Goal: Task Accomplishment & Management: Use online tool/utility

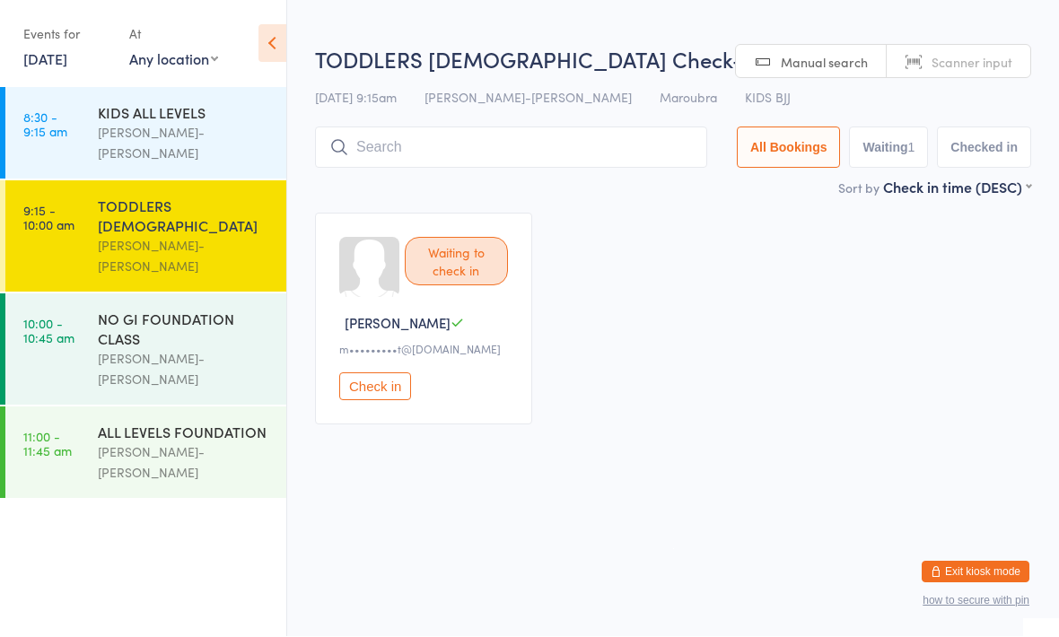
click at [381, 384] on button "Check in" at bounding box center [375, 387] width 72 height 28
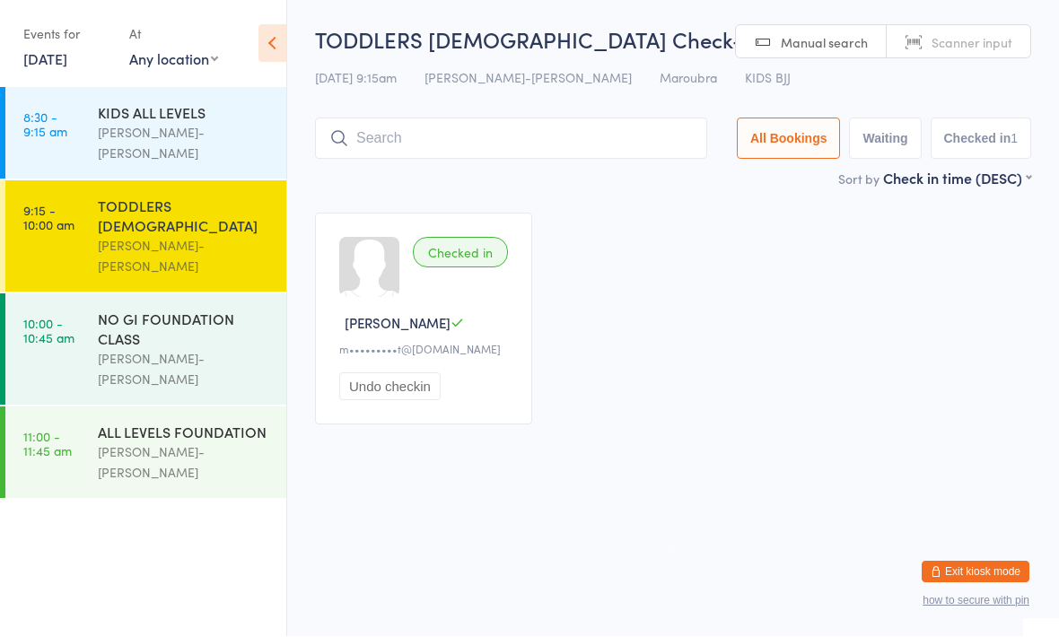
click at [177, 349] on div "[PERSON_NAME]-[PERSON_NAME]" at bounding box center [184, 369] width 173 height 41
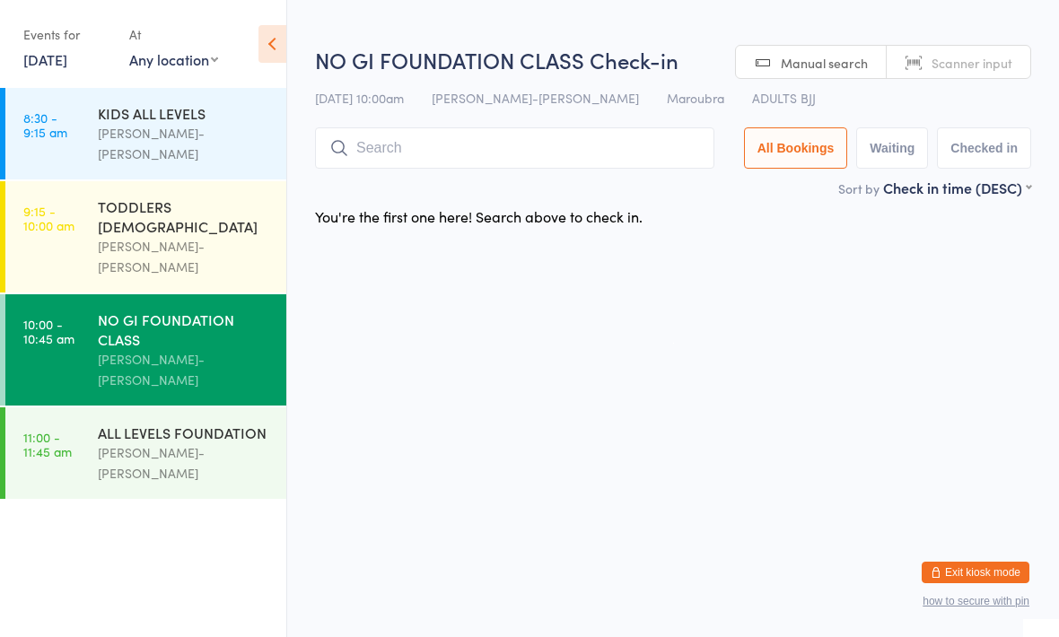
click at [669, 137] on input "search" at bounding box center [514, 147] width 399 height 41
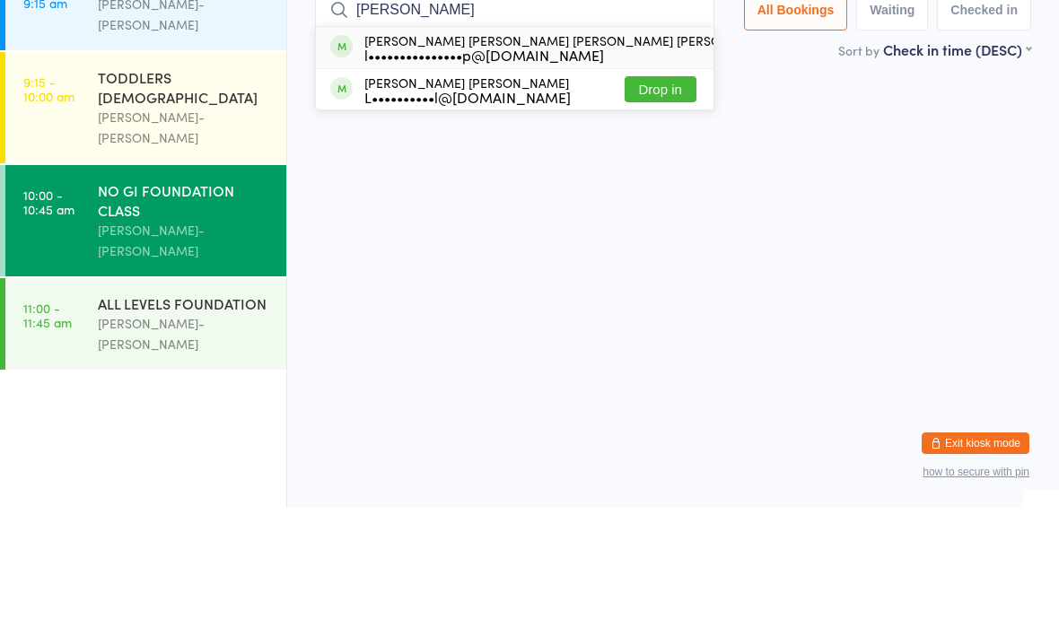
type input "[PERSON_NAME]"
click at [777, 164] on button "Drop in" at bounding box center [813, 177] width 72 height 26
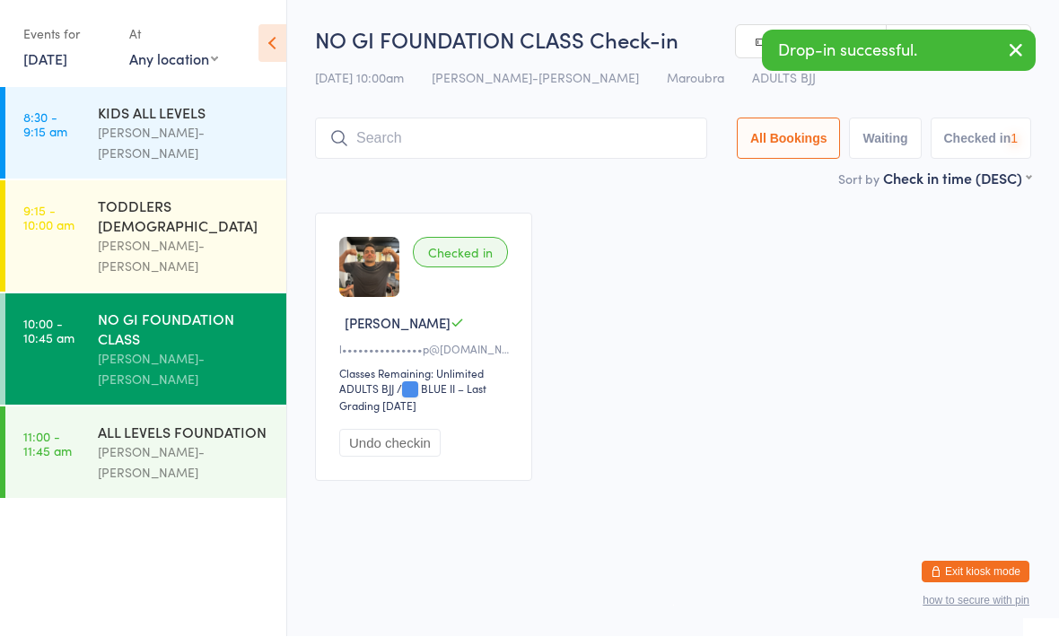
click at [218, 407] on div "ALL LEVELS FOUNDATION [PERSON_NAME]-[PERSON_NAME]" at bounding box center [192, 453] width 188 height 92
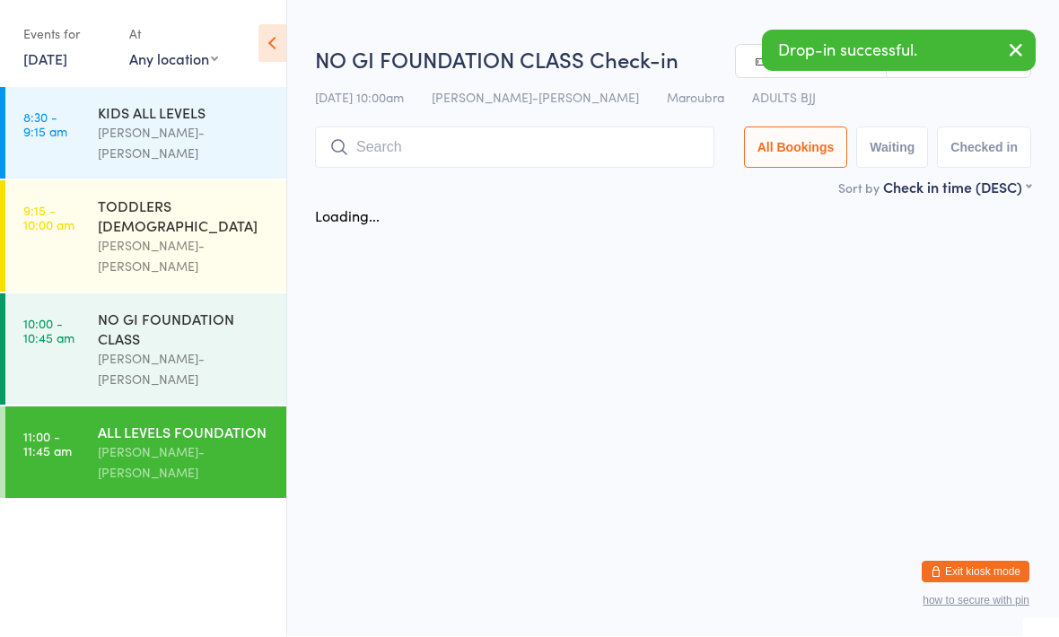
click at [530, 134] on input "search" at bounding box center [514, 147] width 399 height 41
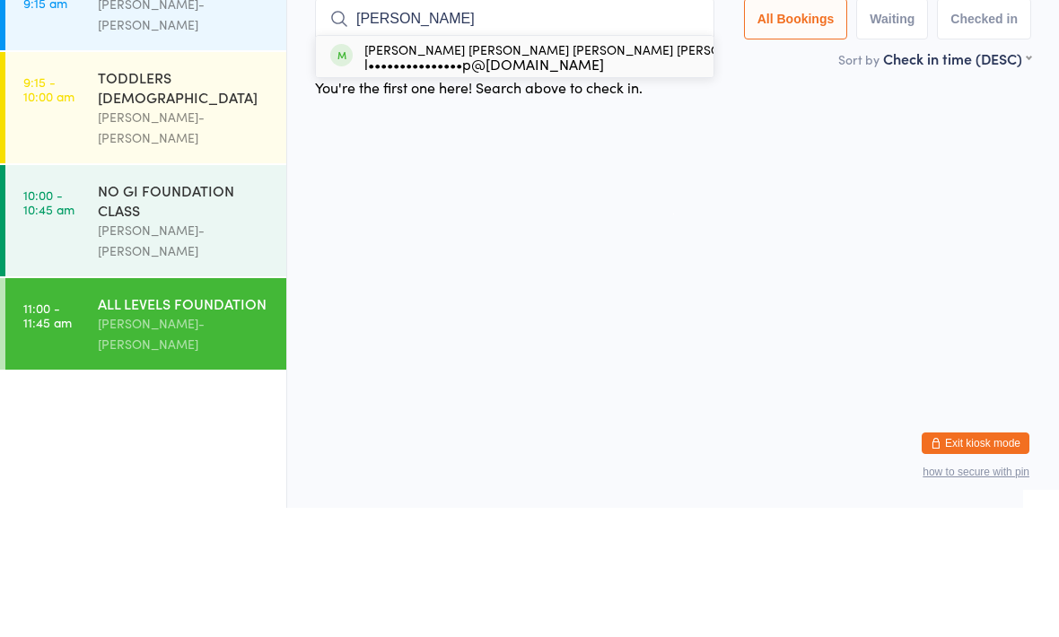
type input "[PERSON_NAME]"
click at [777, 173] on button "Drop in" at bounding box center [813, 186] width 72 height 26
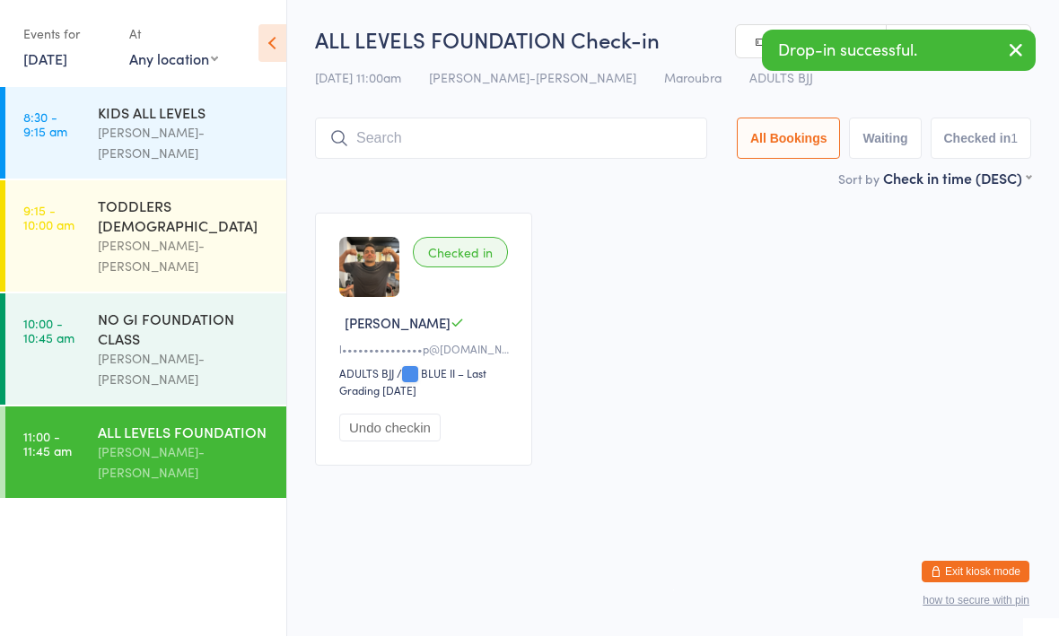
click at [209, 310] on div "NO GI FOUNDATION CLASS" at bounding box center [184, 329] width 173 height 39
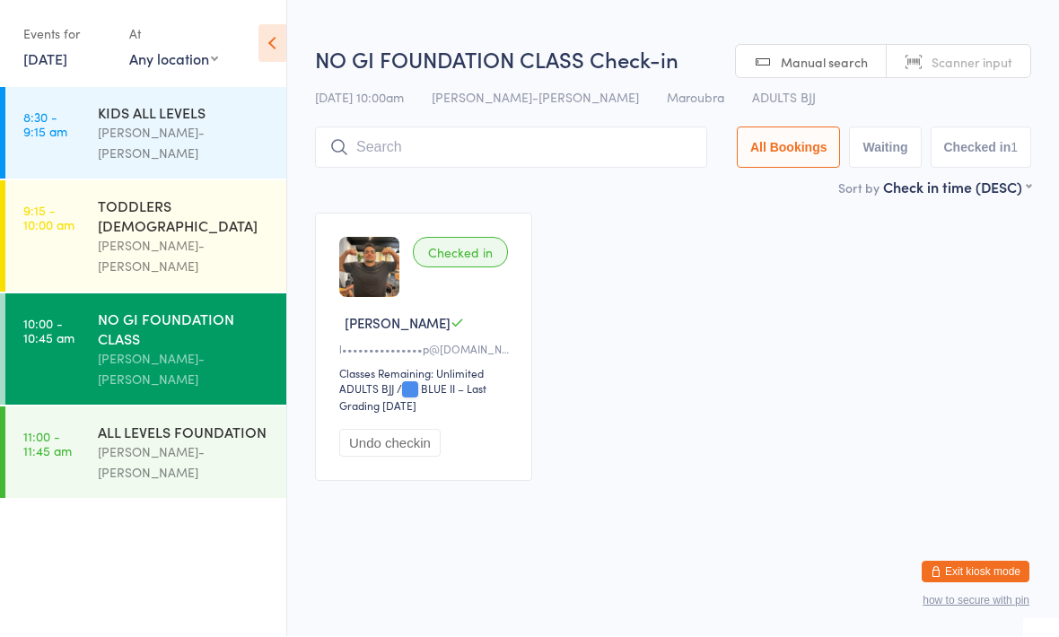
click at [198, 181] on div "TODDLERS [DEMOGRAPHIC_DATA] [PERSON_NAME]-[PERSON_NAME]" at bounding box center [192, 236] width 188 height 111
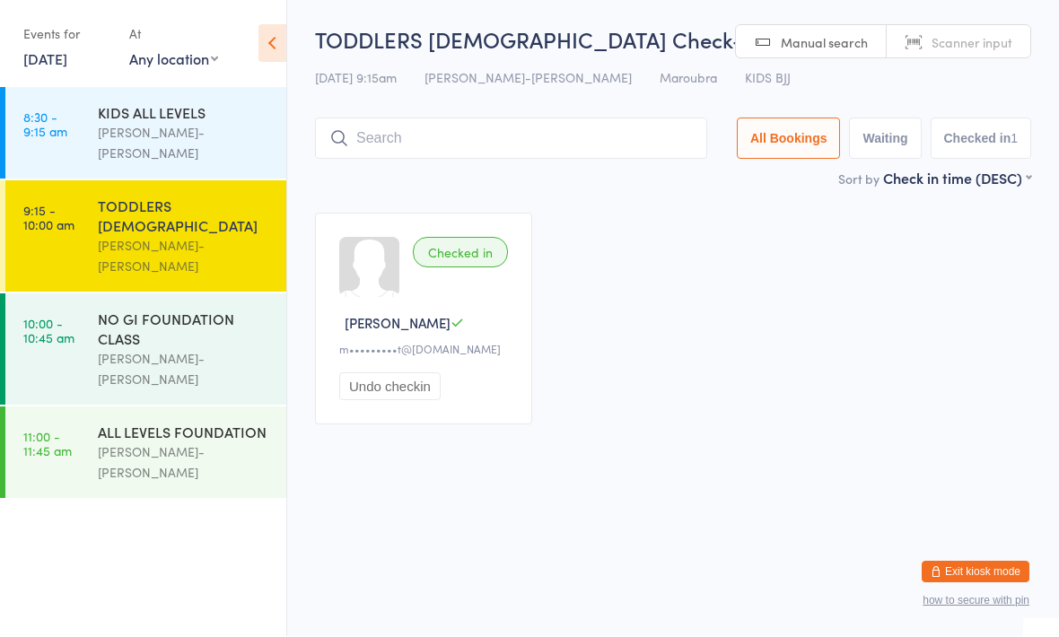
click at [203, 310] on div "NO GI FOUNDATION CLASS" at bounding box center [184, 329] width 173 height 39
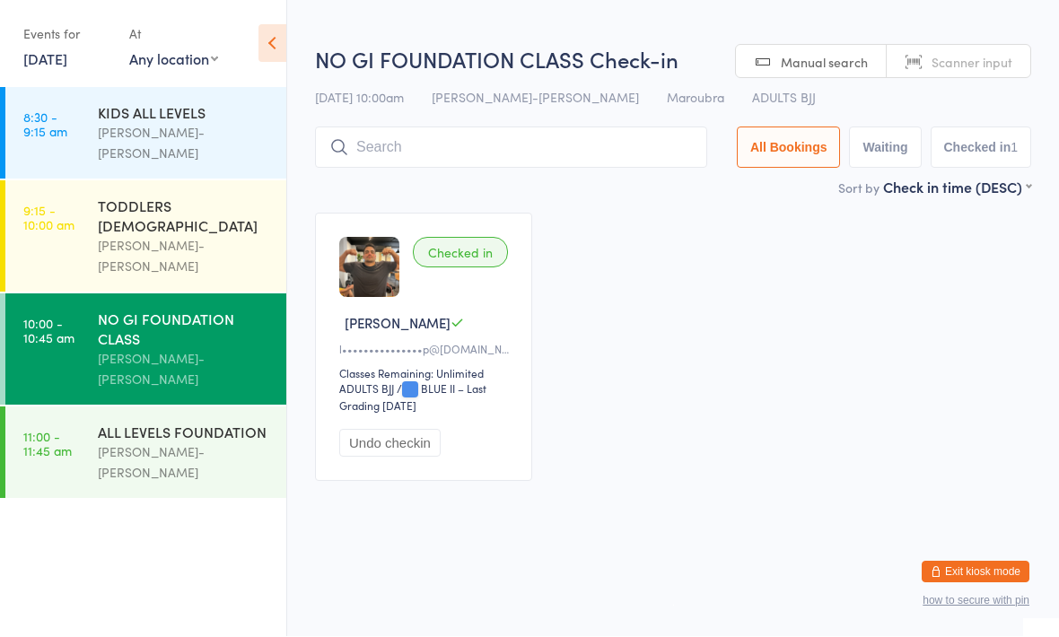
click at [197, 423] on div "ALL LEVELS FOUNDATION" at bounding box center [184, 433] width 173 height 20
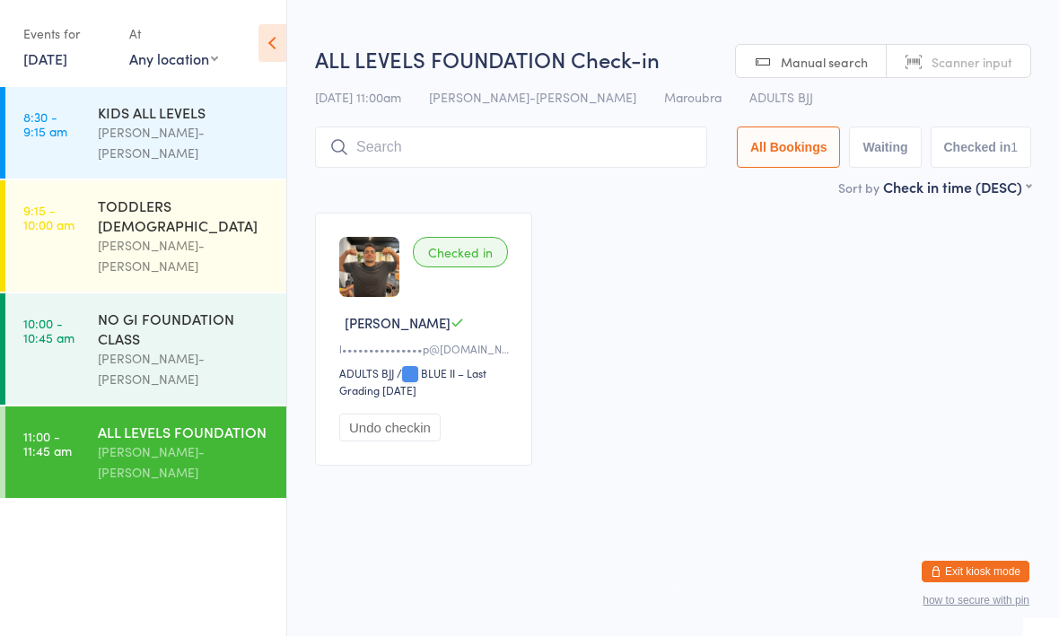
click at [181, 120] on div "KIDS ALL LEVELS" at bounding box center [184, 113] width 173 height 20
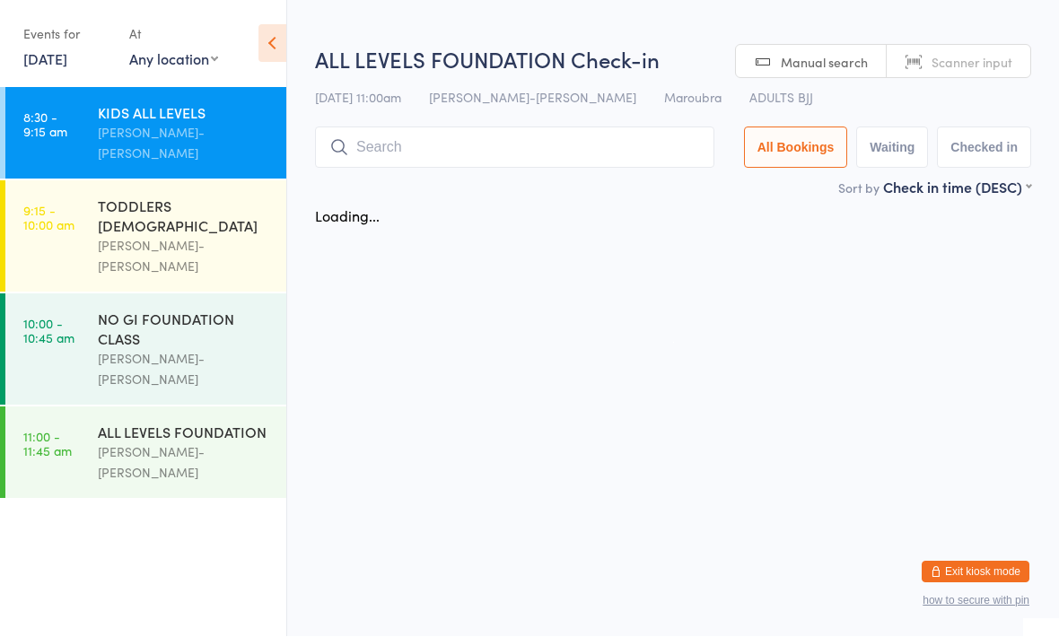
scroll to position [1, 0]
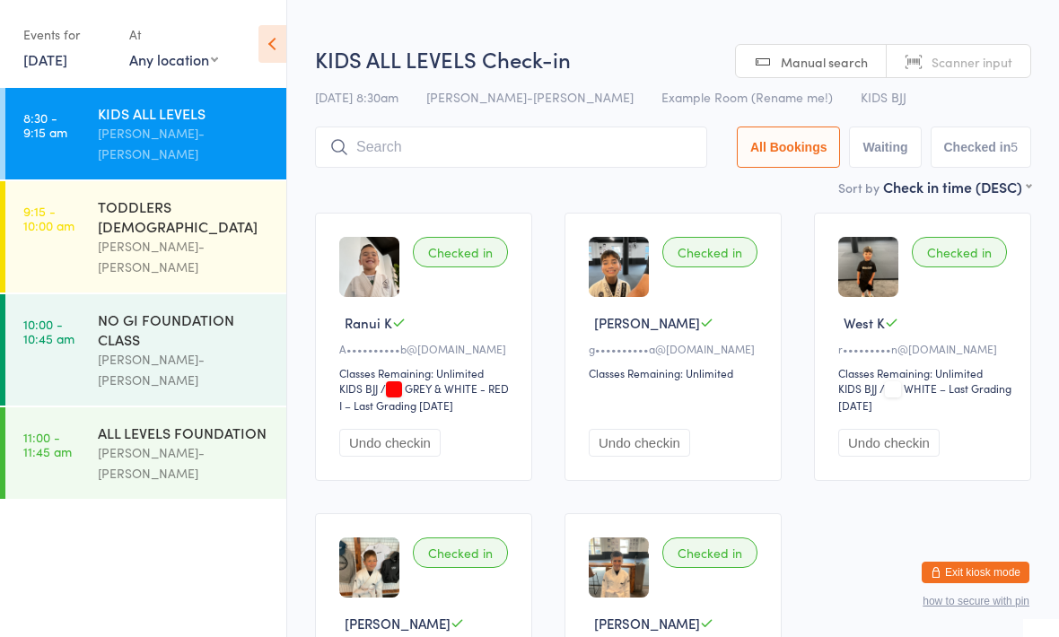
click at [212, 181] on div "TODDLERS [DEMOGRAPHIC_DATA] [PERSON_NAME]-[PERSON_NAME]" at bounding box center [192, 236] width 188 height 111
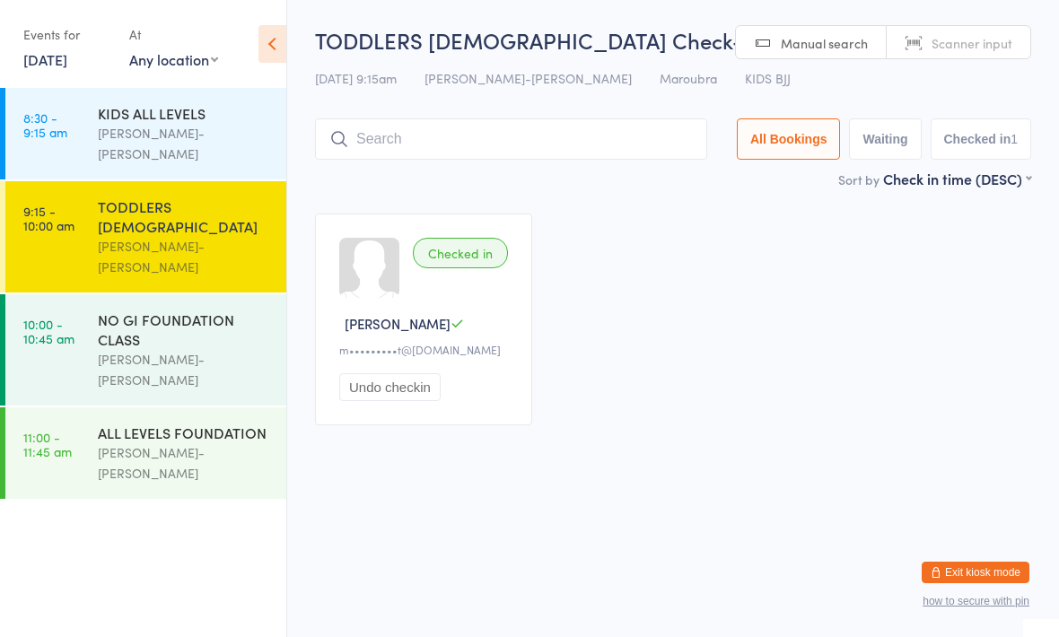
click at [162, 310] on div "NO GI FOUNDATION CLASS" at bounding box center [184, 329] width 173 height 39
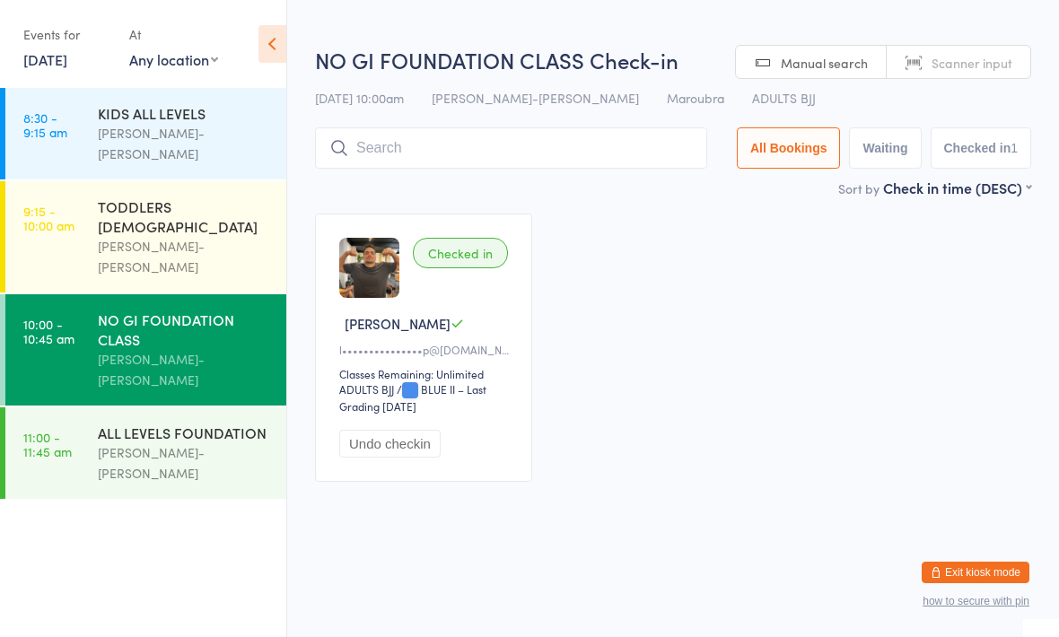
click at [434, 148] on input "search" at bounding box center [511, 147] width 392 height 41
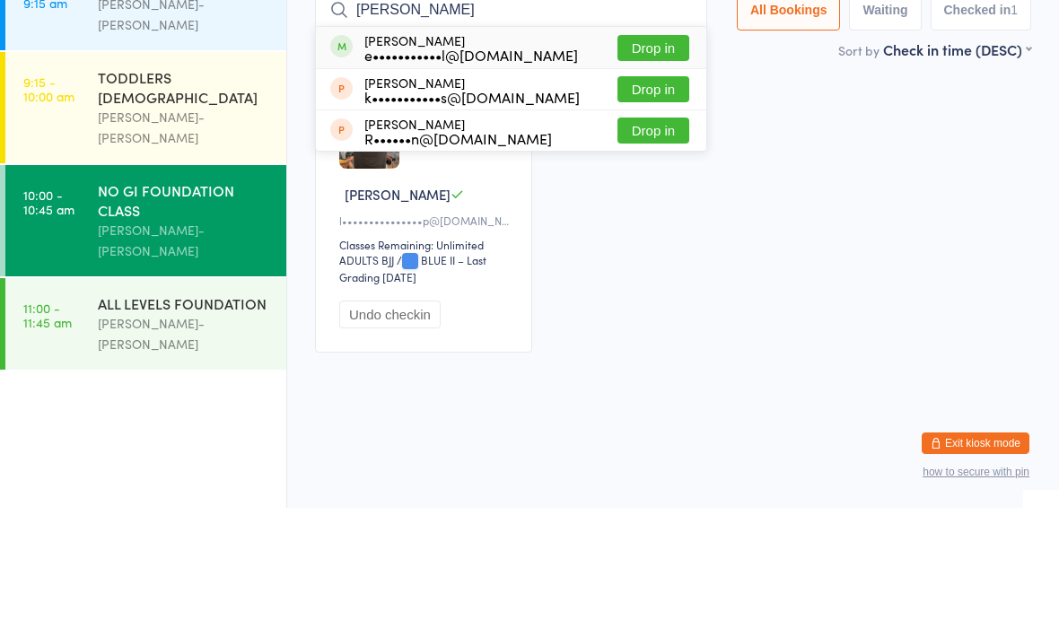
type input "[PERSON_NAME]"
click at [645, 164] on button "Drop in" at bounding box center [653, 177] width 72 height 26
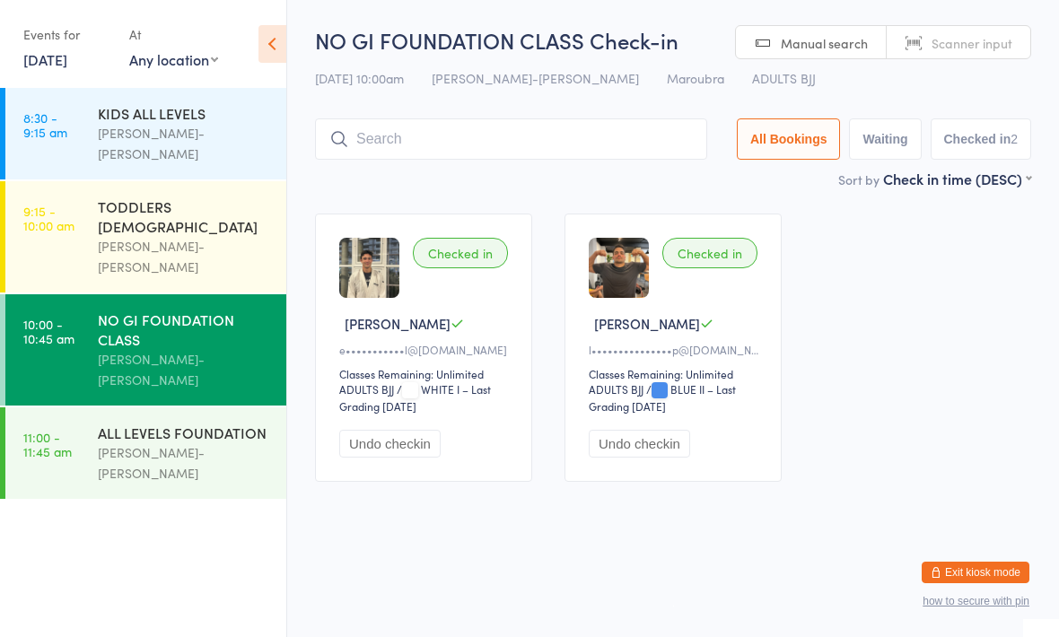
click at [489, 143] on input "search" at bounding box center [511, 138] width 392 height 41
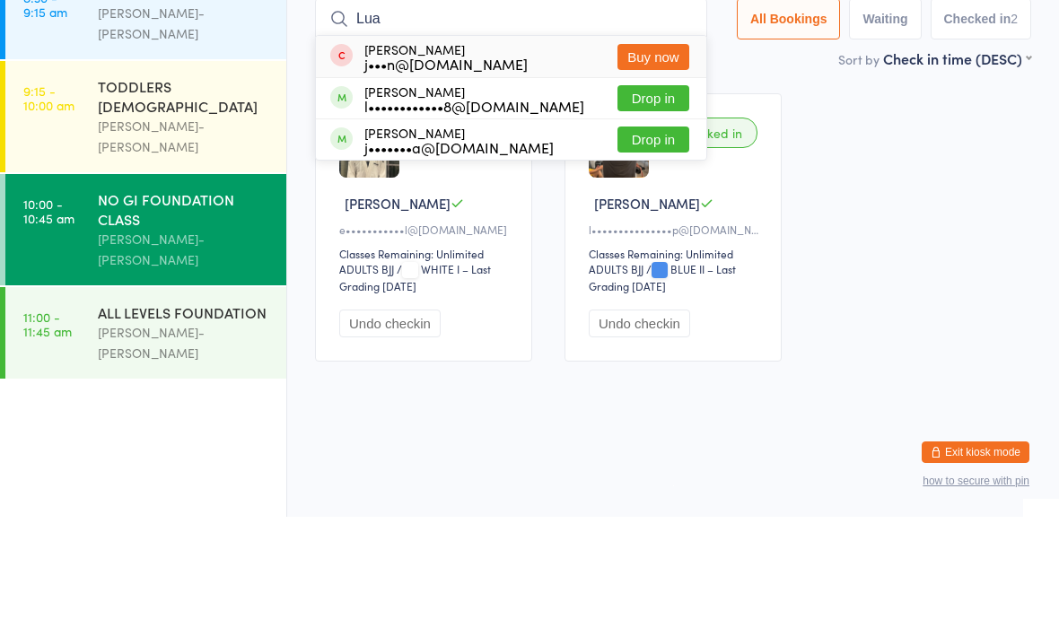
type input "Lua"
click at [648, 206] on button "Drop in" at bounding box center [653, 219] width 72 height 26
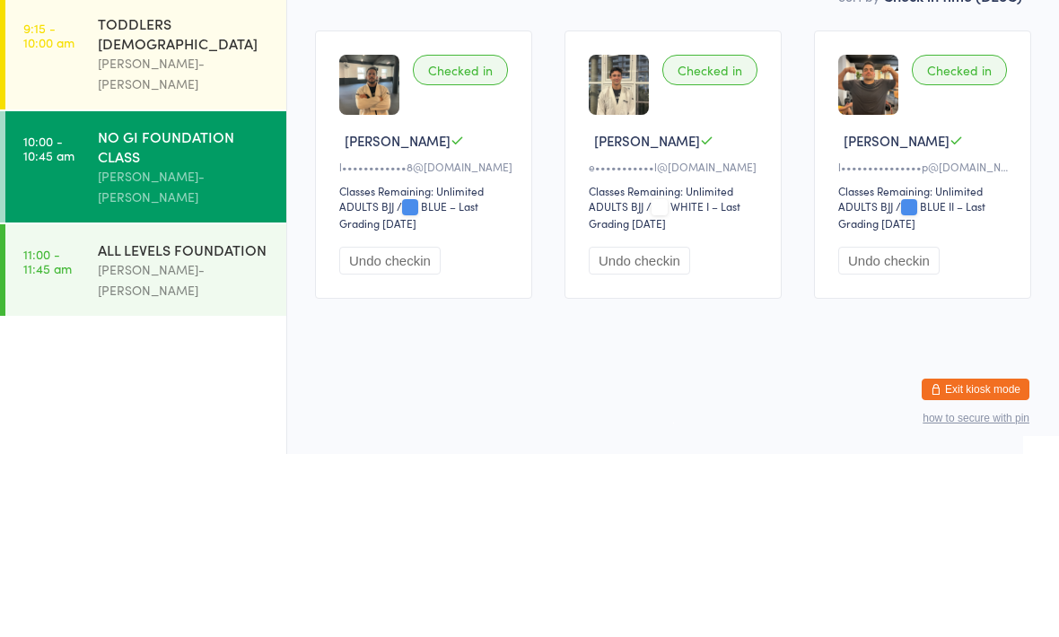
click at [216, 442] on div "[PERSON_NAME]-[PERSON_NAME]" at bounding box center [184, 462] width 173 height 41
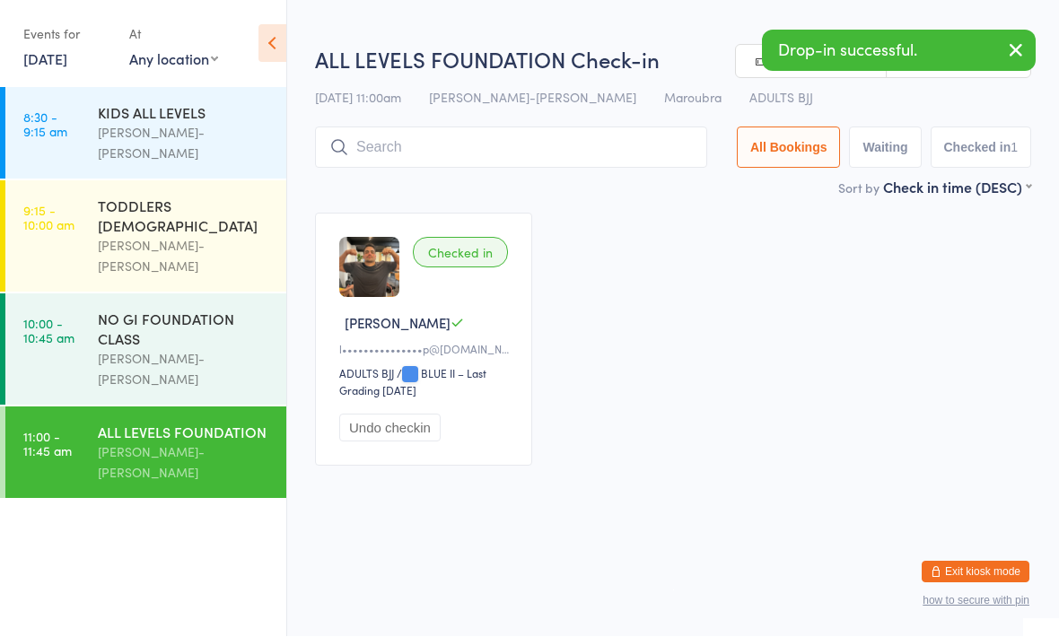
click at [531, 158] on input "search" at bounding box center [511, 147] width 392 height 41
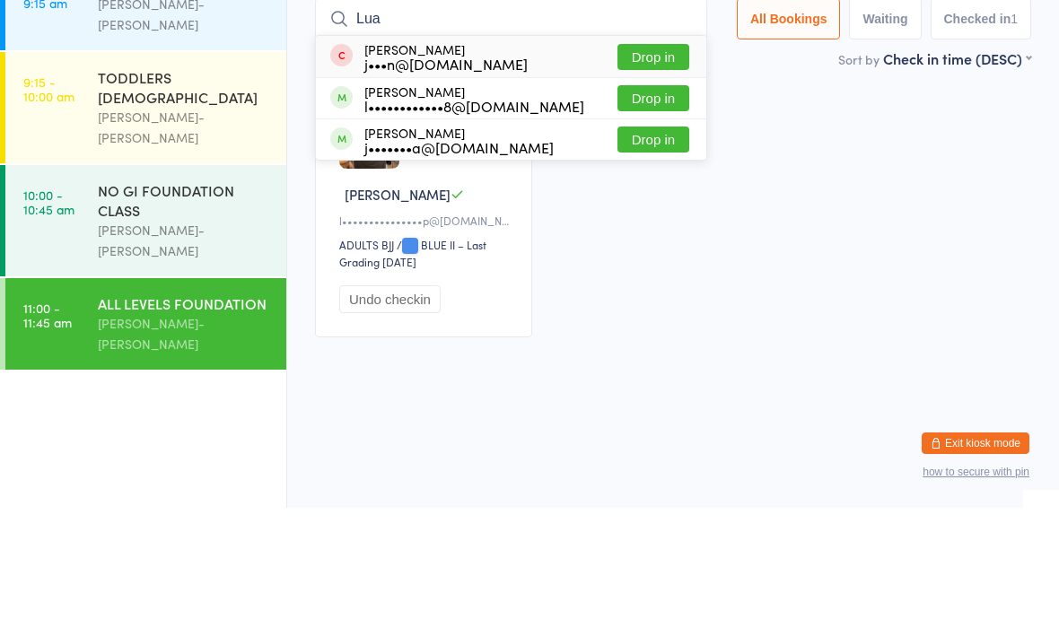
type input "Lua"
click at [649, 214] on button "Drop in" at bounding box center [653, 227] width 72 height 26
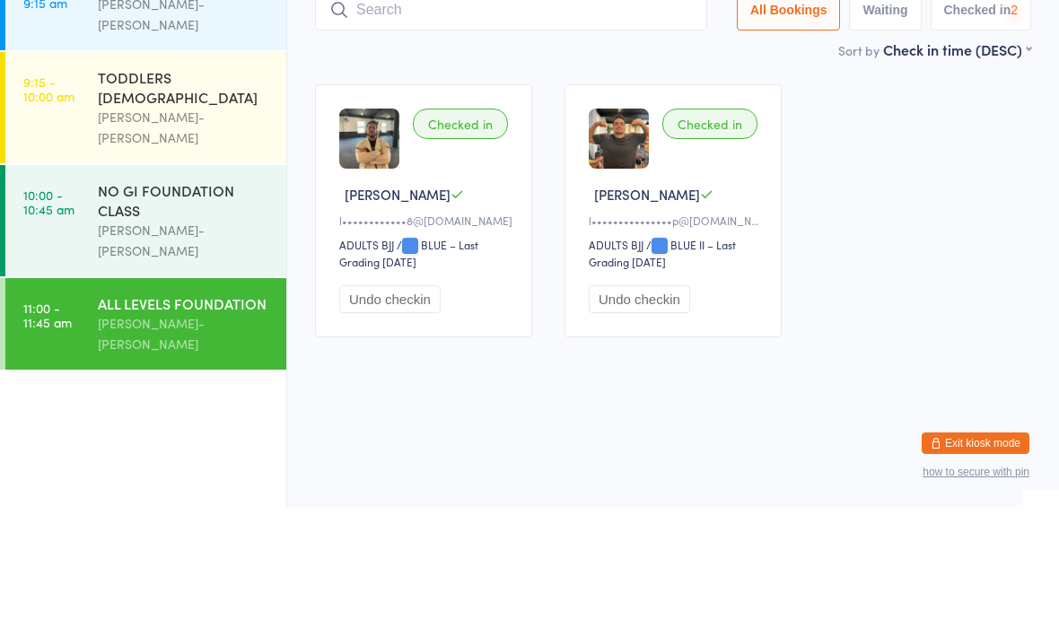
click at [211, 349] on div "[PERSON_NAME]-[PERSON_NAME]" at bounding box center [184, 369] width 173 height 41
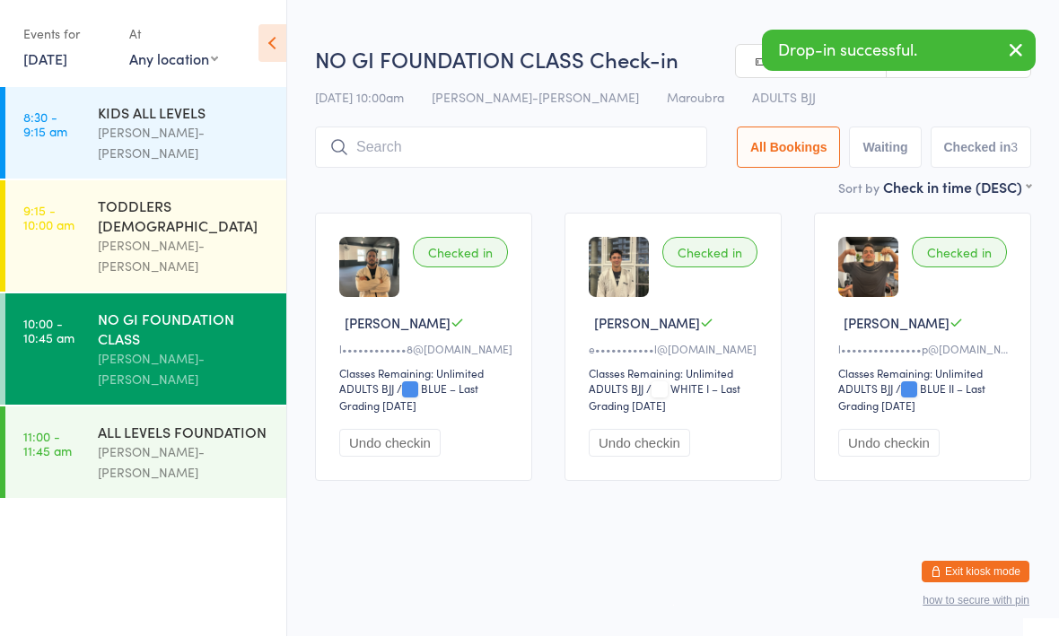
click at [504, 159] on input "search" at bounding box center [511, 147] width 392 height 41
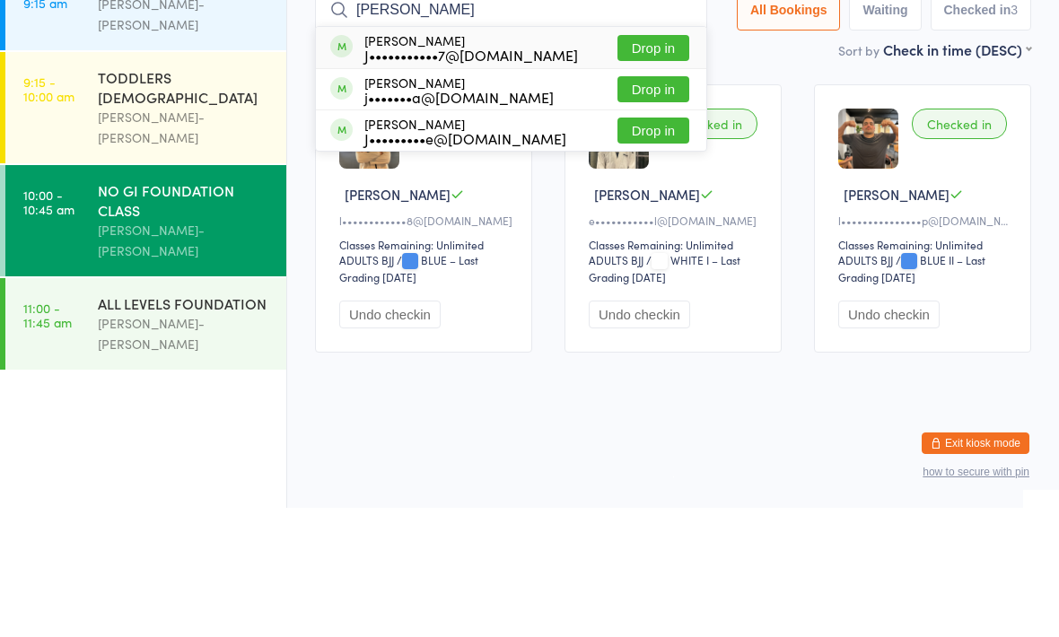
type input "[PERSON_NAME]"
click at [652, 164] on button "Drop in" at bounding box center [653, 177] width 72 height 26
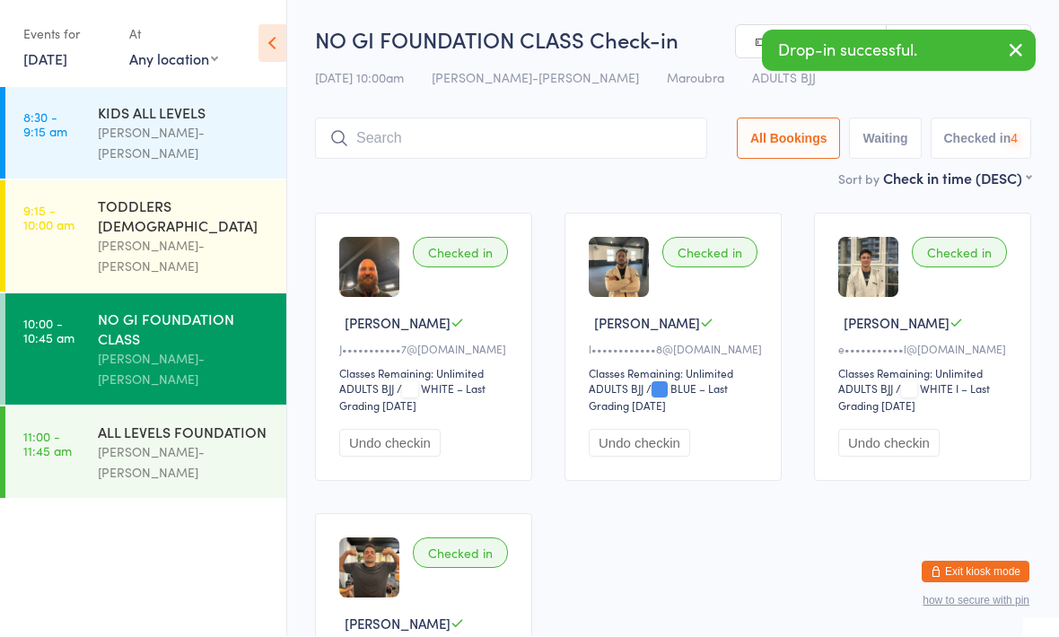
scroll to position [1, 0]
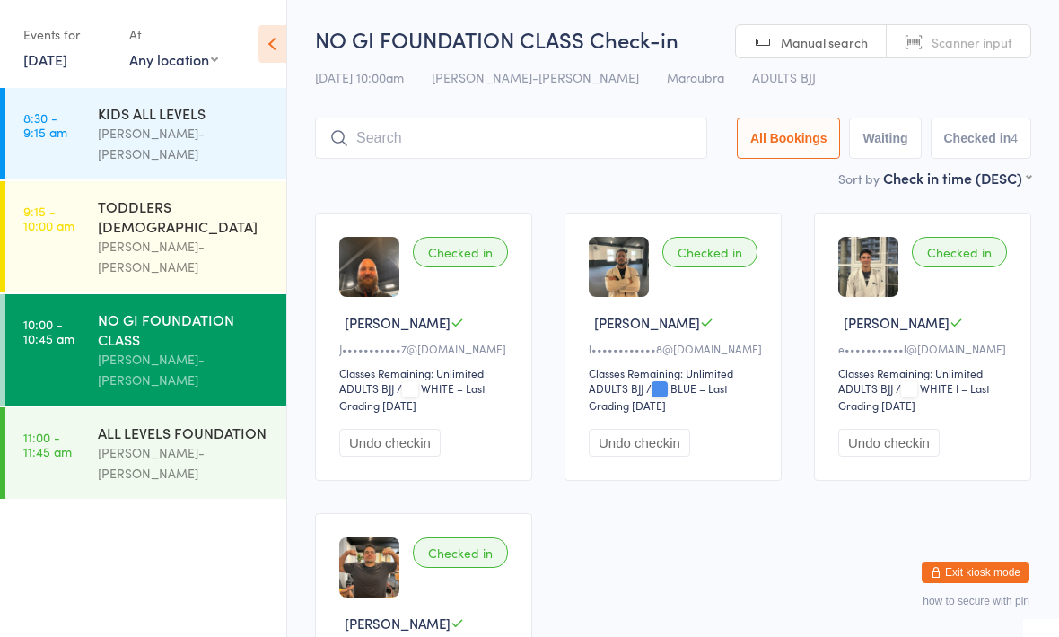
click at [480, 147] on input "search" at bounding box center [511, 138] width 392 height 41
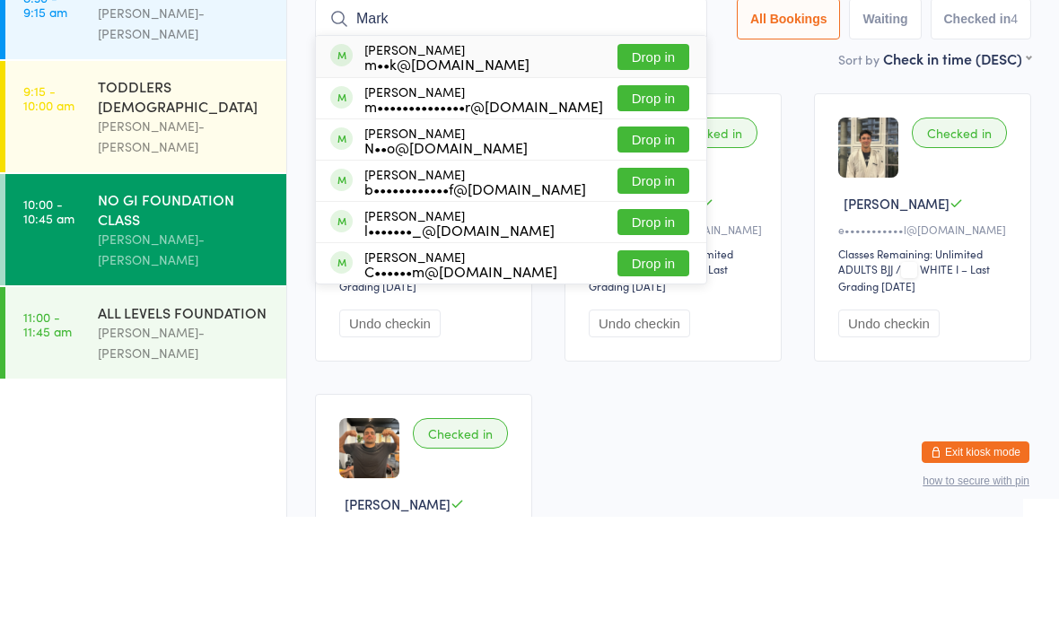
type input "Mark"
click at [495, 177] on div "m••k@[DOMAIN_NAME]" at bounding box center [446, 184] width 165 height 14
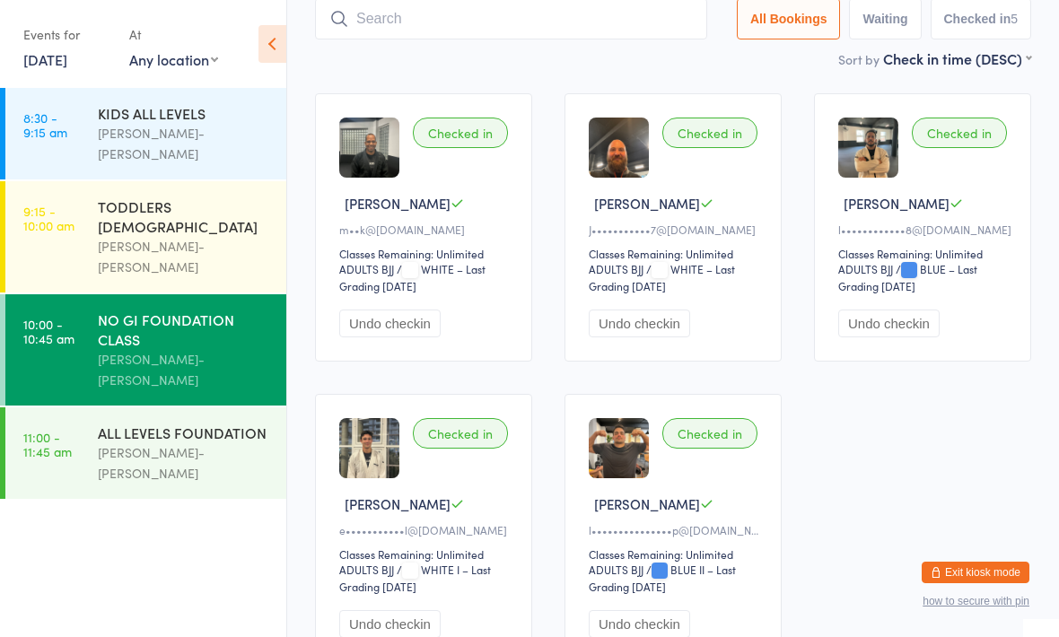
click at [156, 423] on div "ALL LEVELS FOUNDATION" at bounding box center [184, 433] width 173 height 20
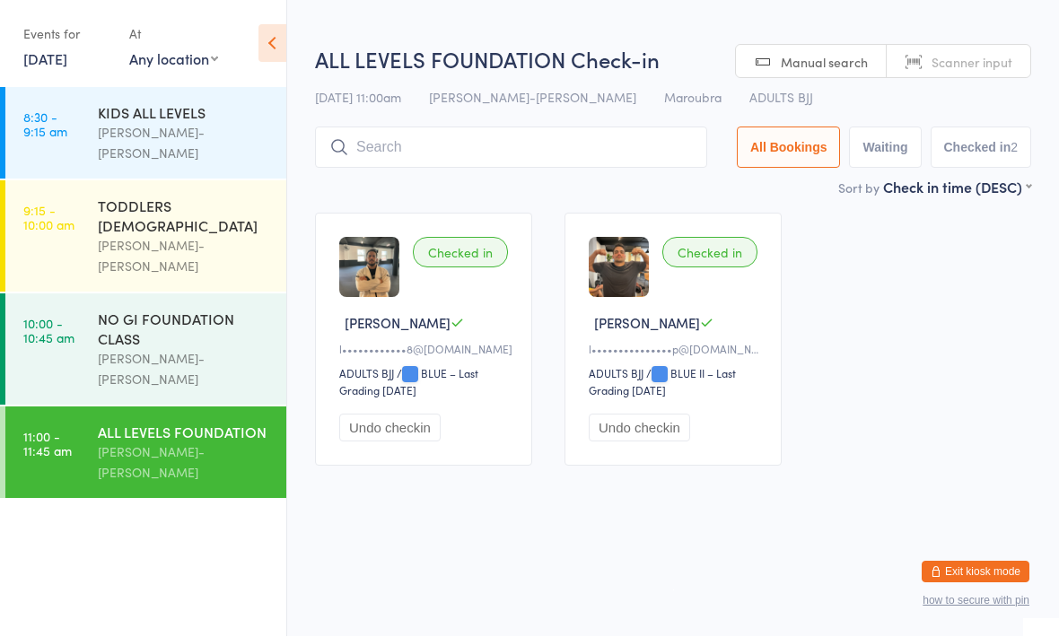
click at [593, 138] on input "search" at bounding box center [511, 147] width 392 height 41
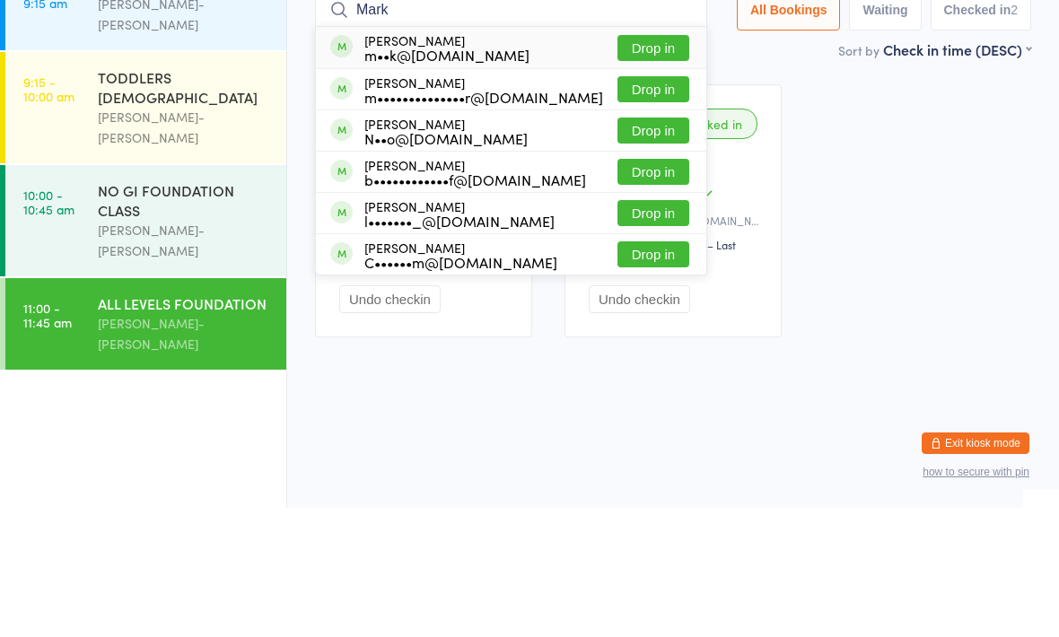
type input "Mark"
click at [649, 164] on button "Drop in" at bounding box center [653, 177] width 72 height 26
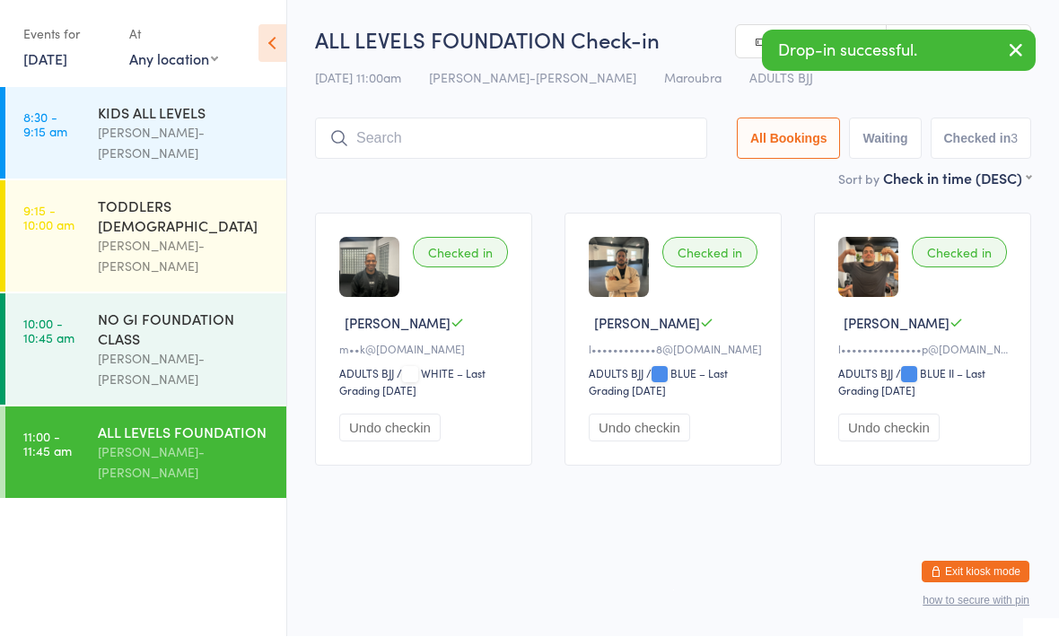
click at [156, 310] on div "NO GI FOUNDATION CLASS" at bounding box center [184, 329] width 173 height 39
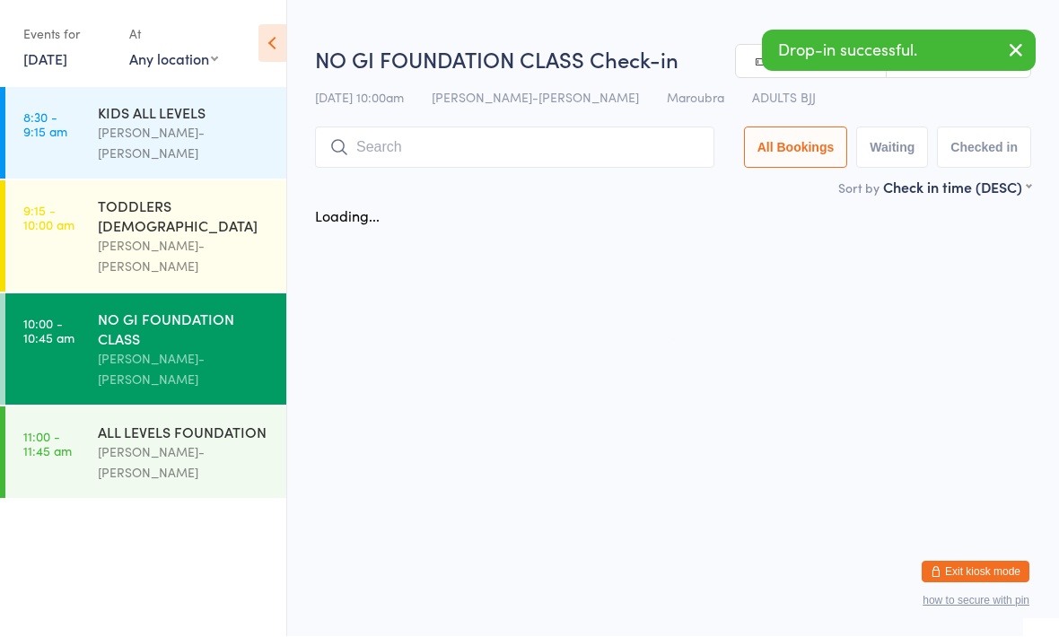
scroll to position [1, 0]
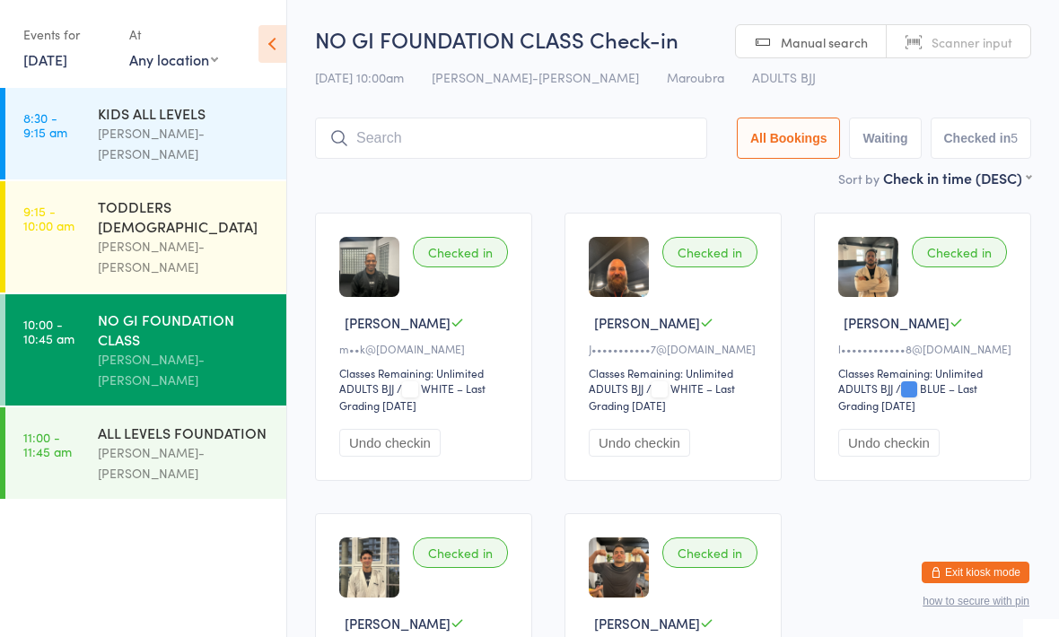
click at [591, 137] on input "search" at bounding box center [511, 138] width 392 height 41
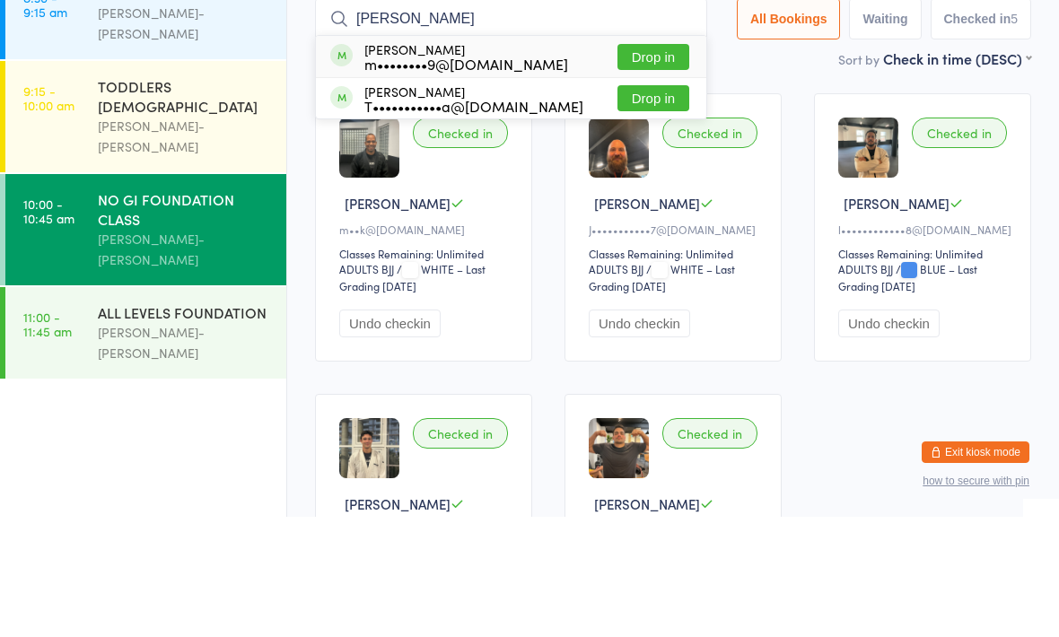
type input "[PERSON_NAME]"
click at [641, 164] on button "Drop in" at bounding box center [653, 177] width 72 height 26
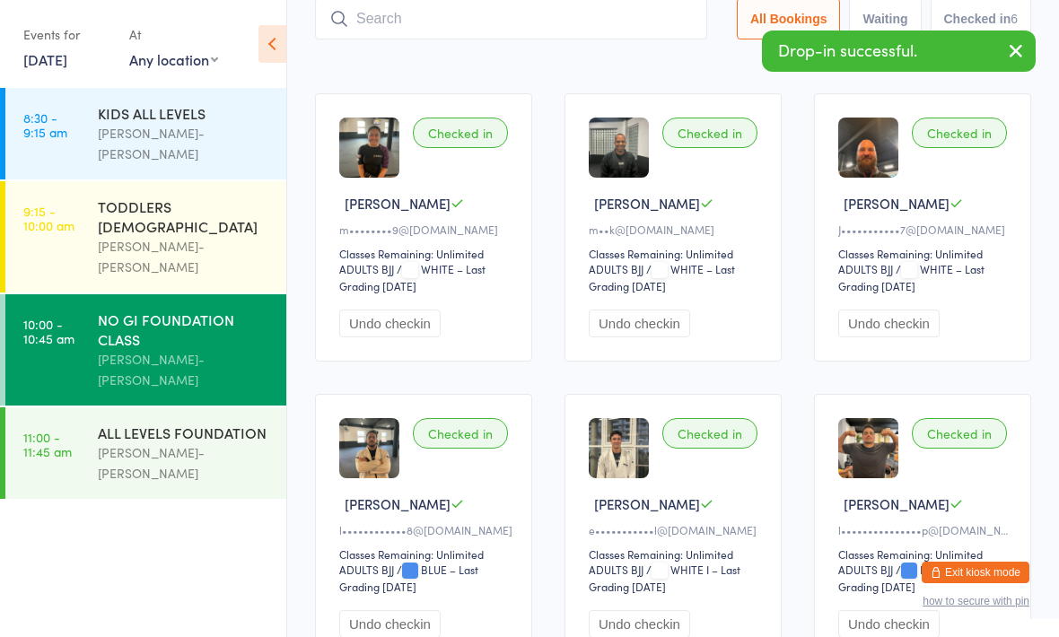
click at [208, 423] on div "ALL LEVELS FOUNDATION" at bounding box center [184, 433] width 173 height 20
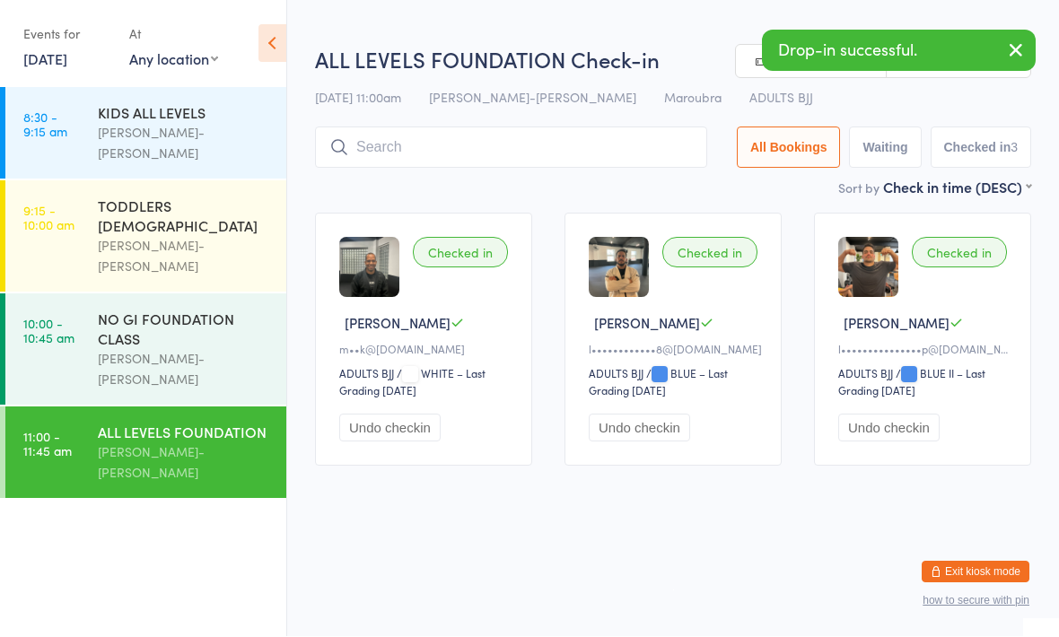
click at [575, 144] on input "search" at bounding box center [511, 147] width 392 height 41
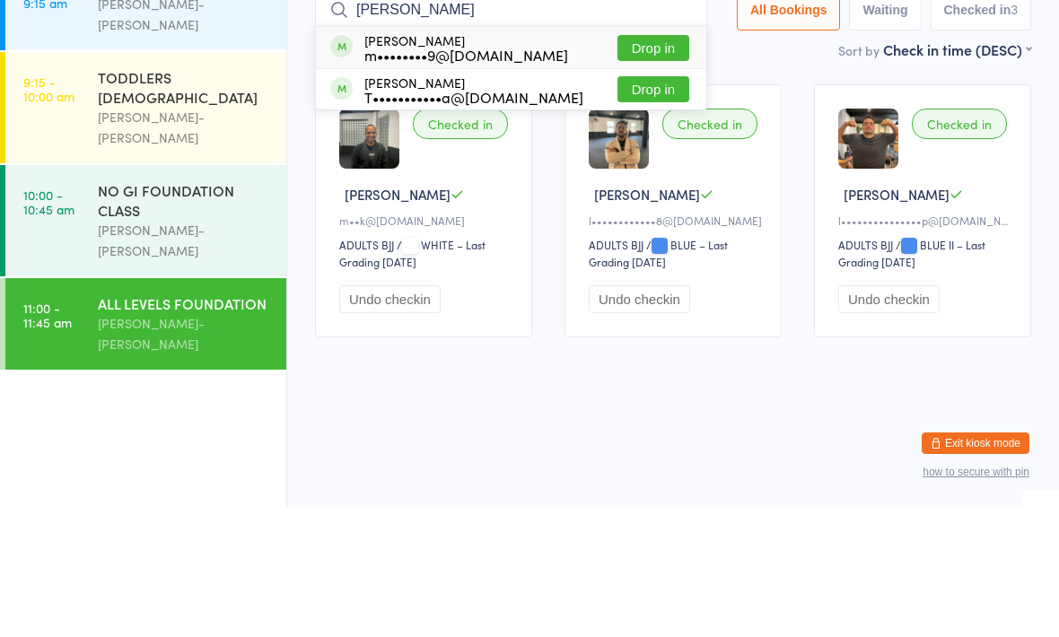
type input "[PERSON_NAME]"
click at [642, 164] on button "Drop in" at bounding box center [653, 177] width 72 height 26
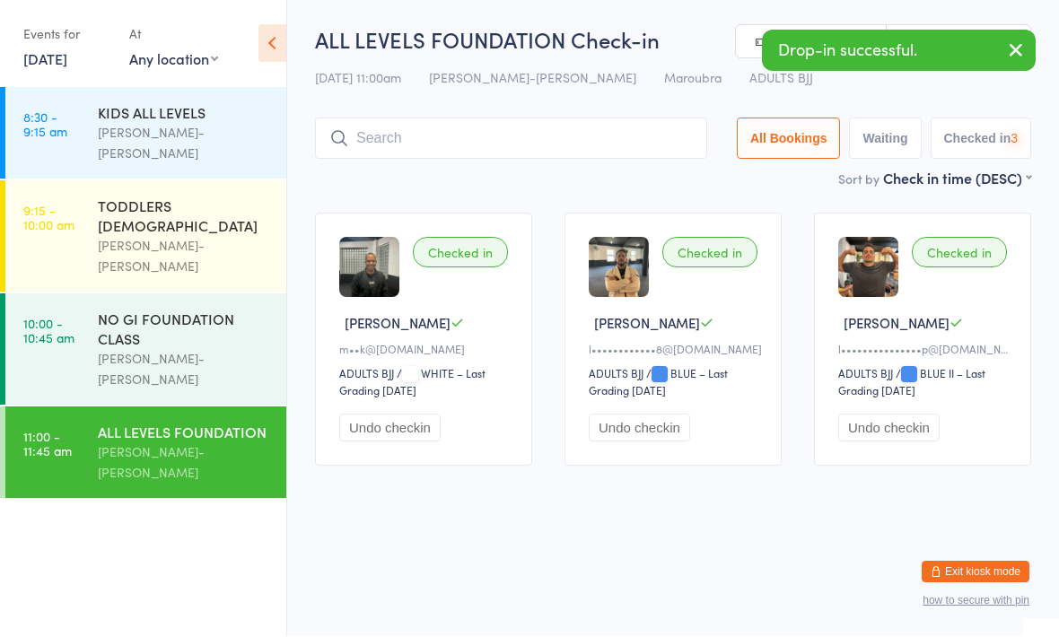
scroll to position [1, 0]
